Goal: Information Seeking & Learning: Learn about a topic

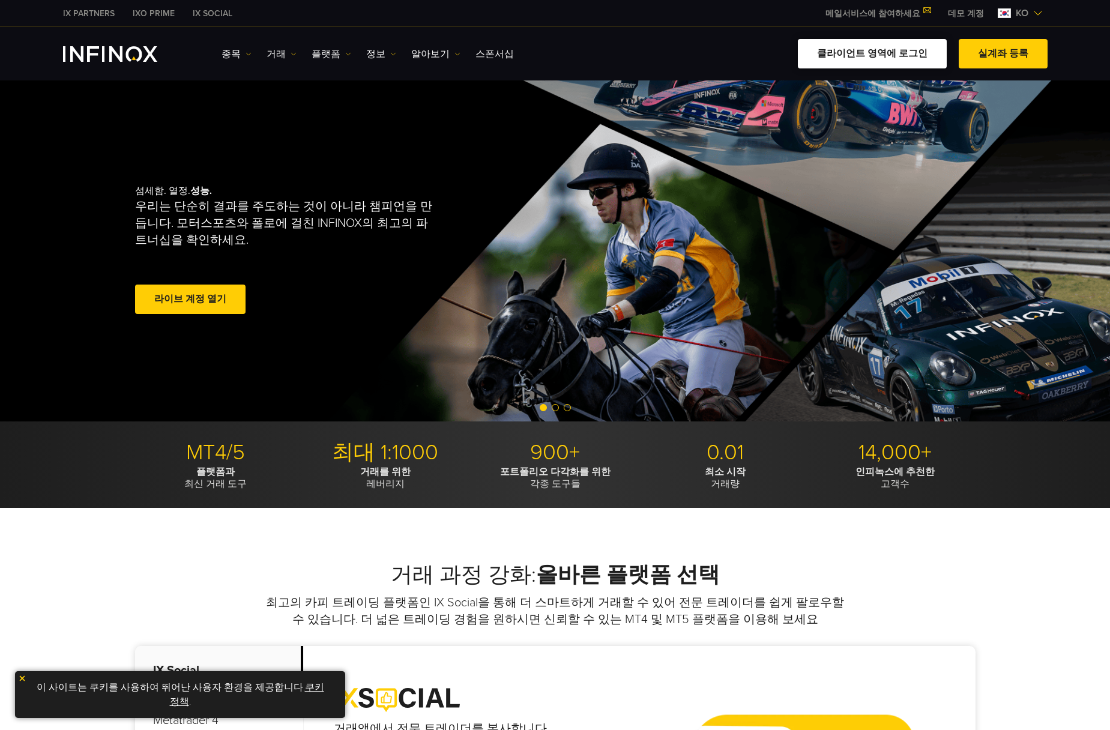
drag, startPoint x: 0, startPoint y: 0, endPoint x: 890, endPoint y: 49, distance: 891.4
click at [890, 49] on link "클라이언트 영역에 로그인" at bounding box center [872, 53] width 149 height 29
click at [884, 57] on link "클라이언트 영역에 로그인" at bounding box center [872, 53] width 149 height 29
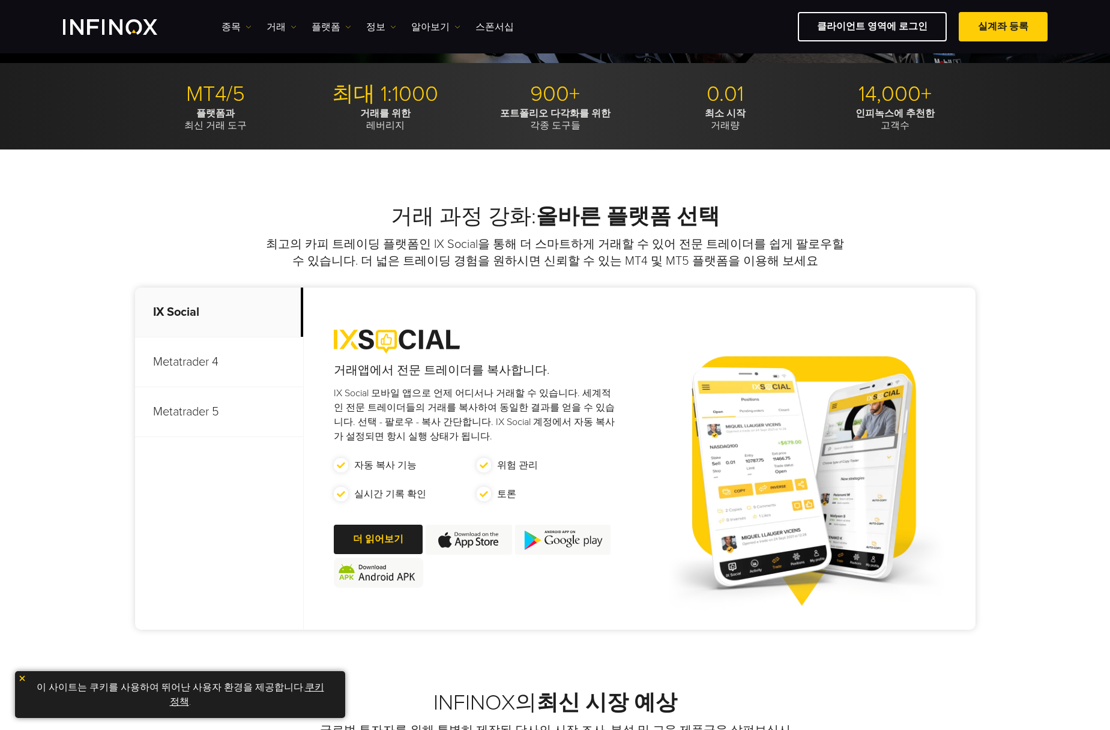
scroll to position [360, 0]
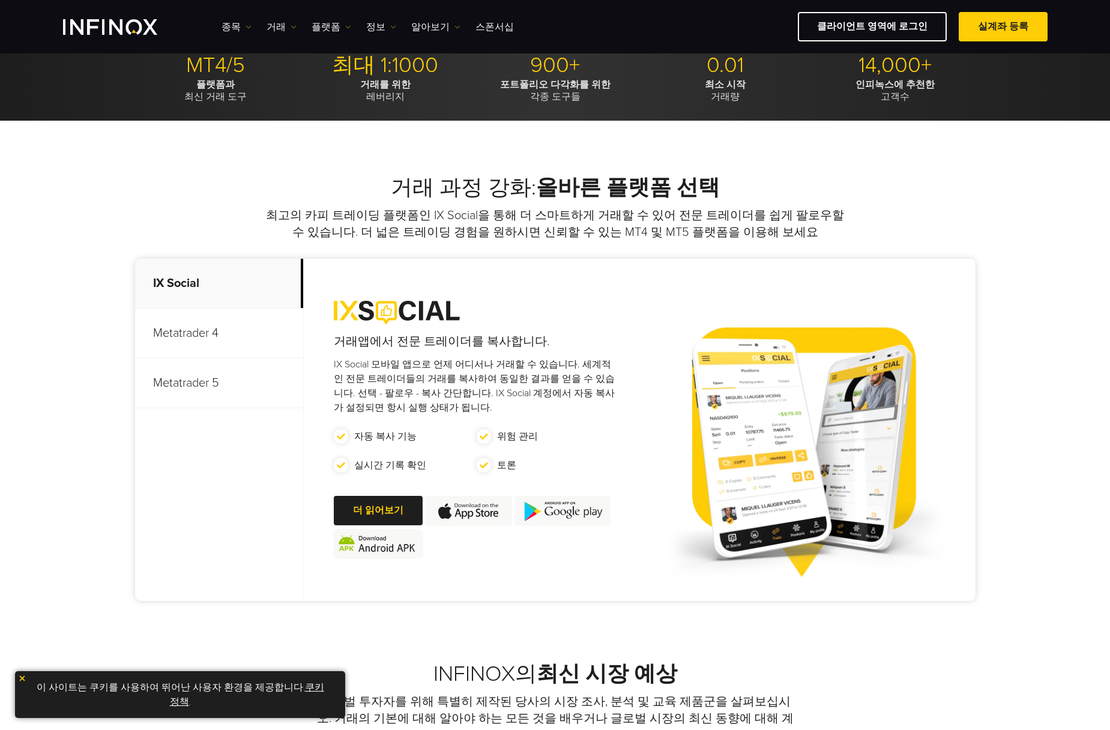
click at [193, 384] on p "Metatrader 5" at bounding box center [219, 383] width 168 height 50
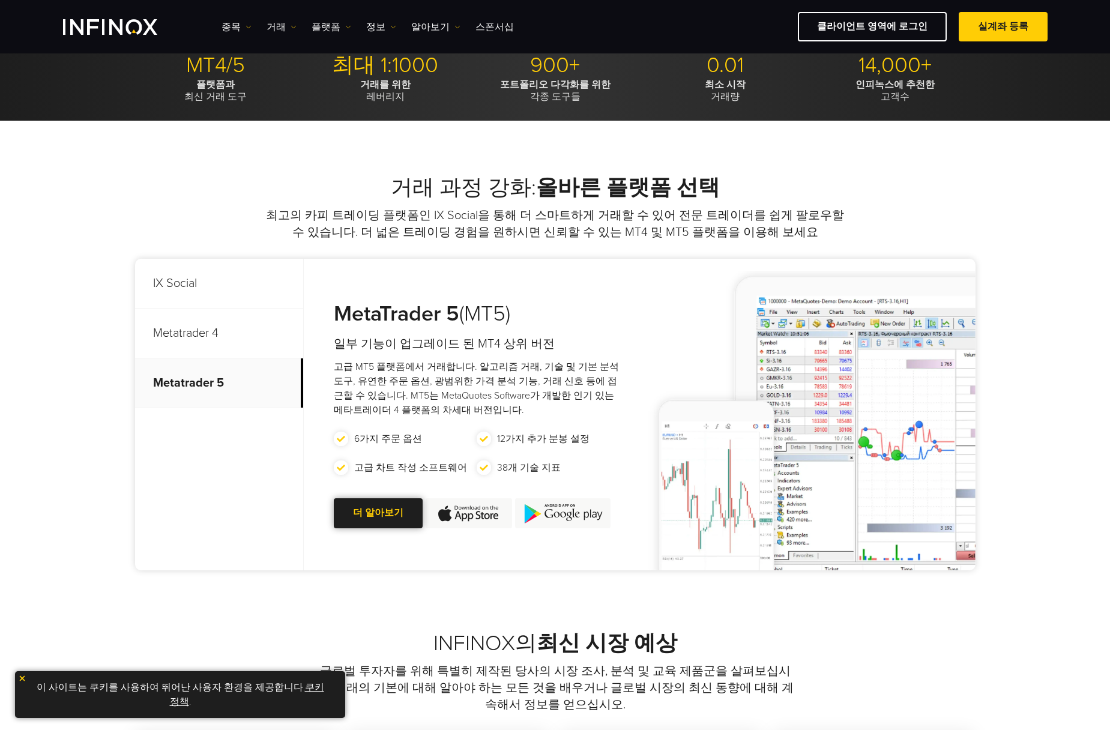
click at [378, 513] on div at bounding box center [378, 513] width 0 height 0
click at [373, 513] on link "더 알아보기 Go to new page" at bounding box center [378, 512] width 89 height 29
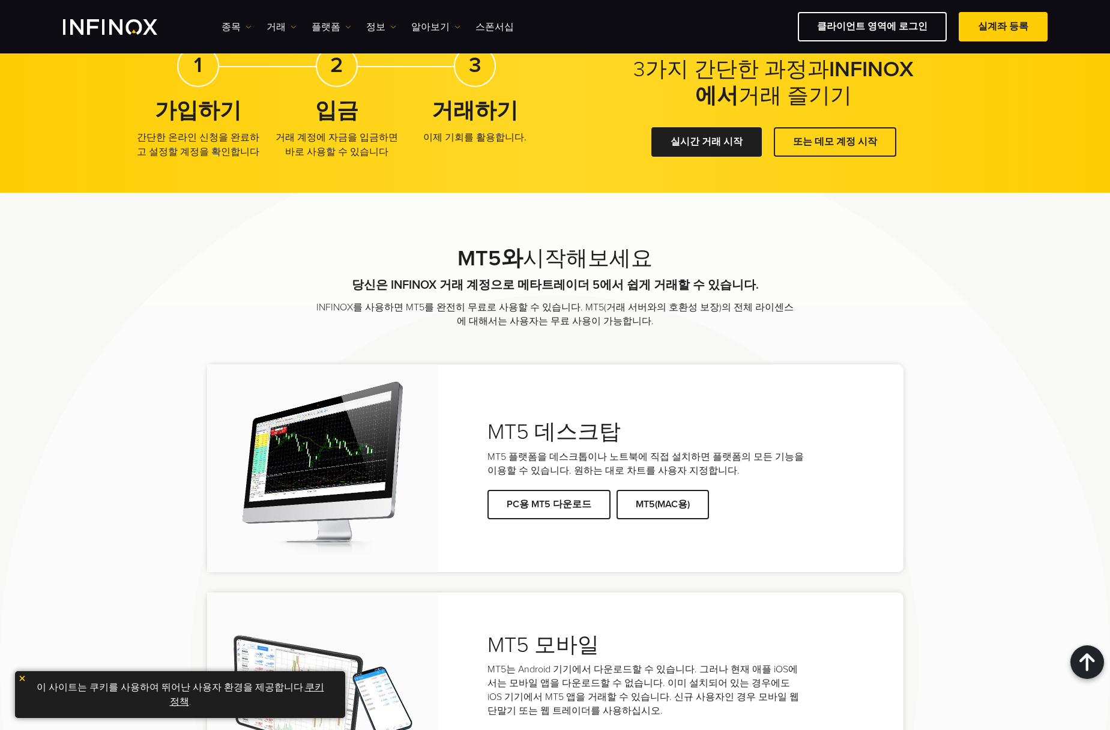
scroll to position [2161, 0]
